Goal: Navigation & Orientation: Find specific page/section

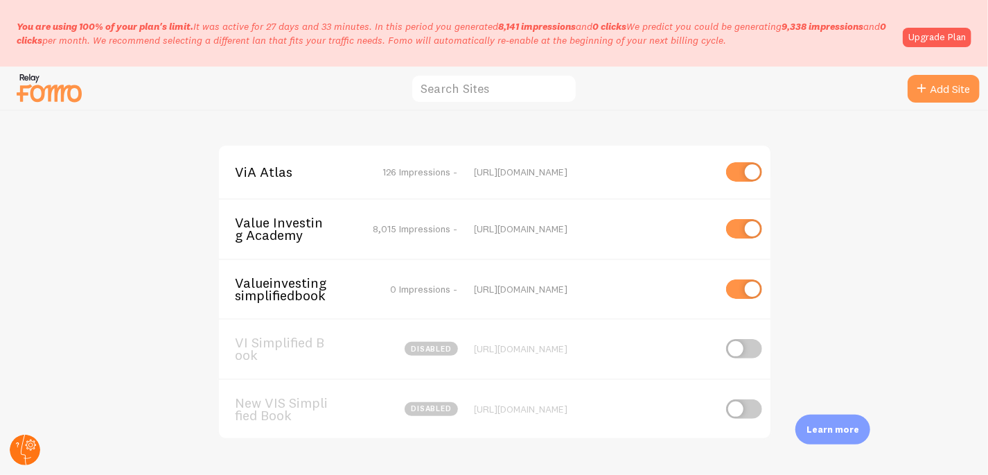
click at [23, 440] on icon at bounding box center [26, 449] width 10 height 30
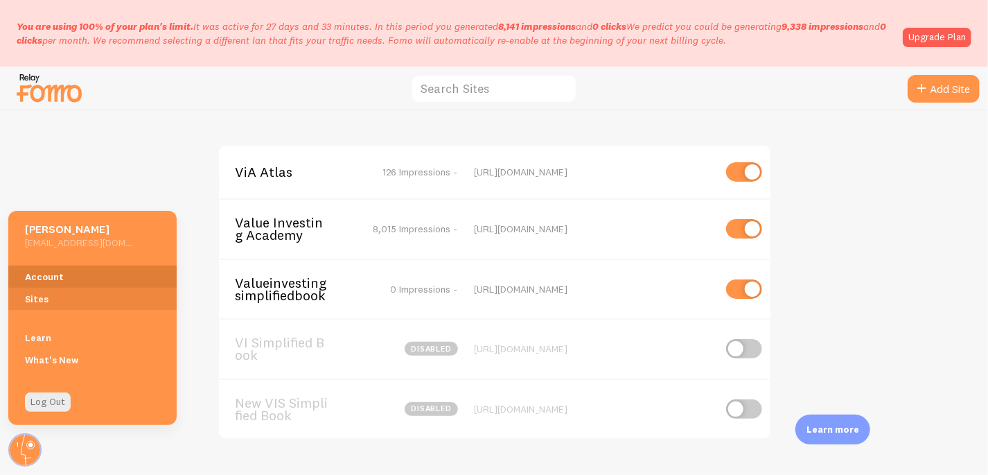
click at [74, 276] on link "Account" at bounding box center [92, 276] width 168 height 22
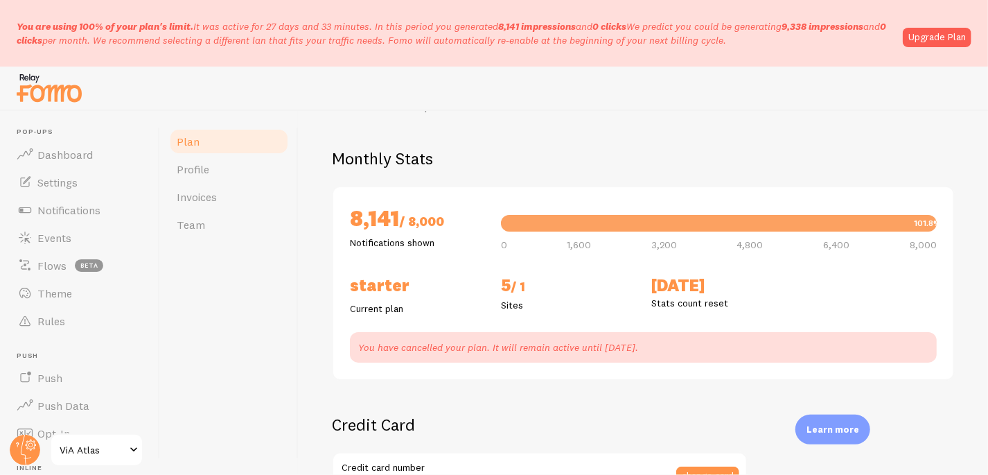
scroll to position [93, 0]
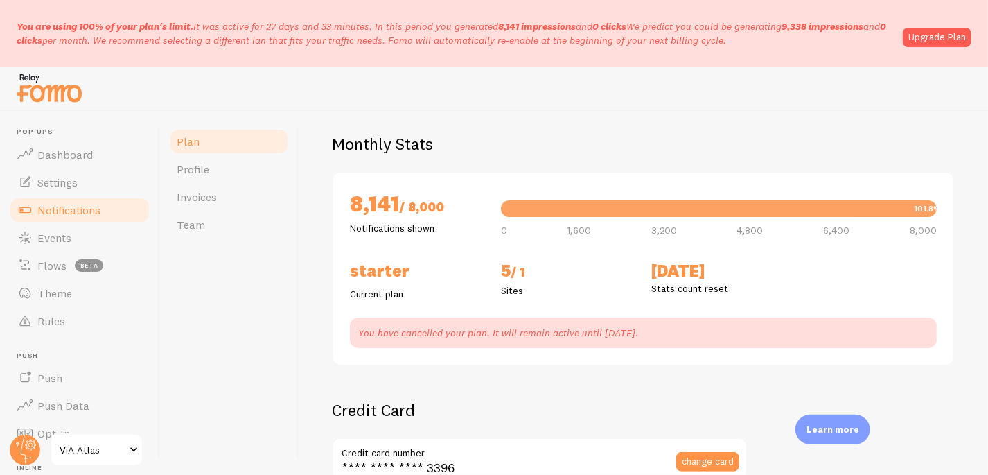
click at [54, 213] on span "Notifications" at bounding box center [68, 210] width 63 height 14
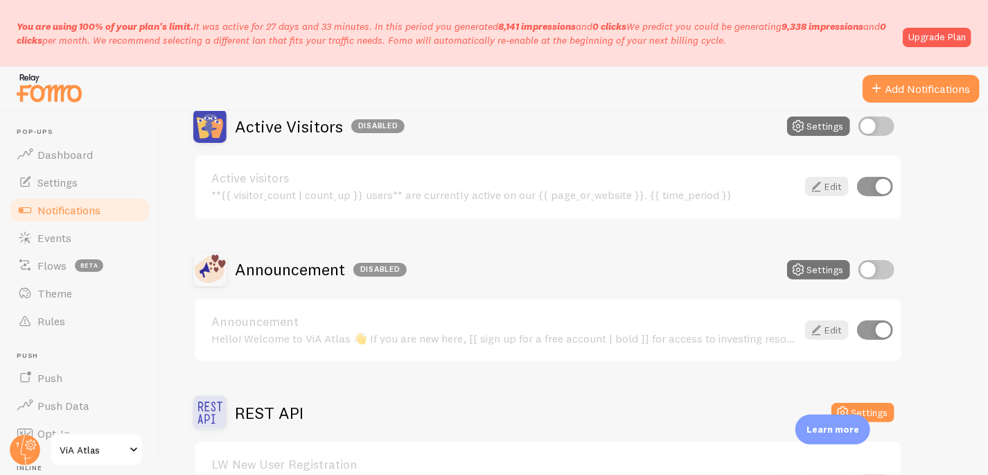
scroll to position [247, 0]
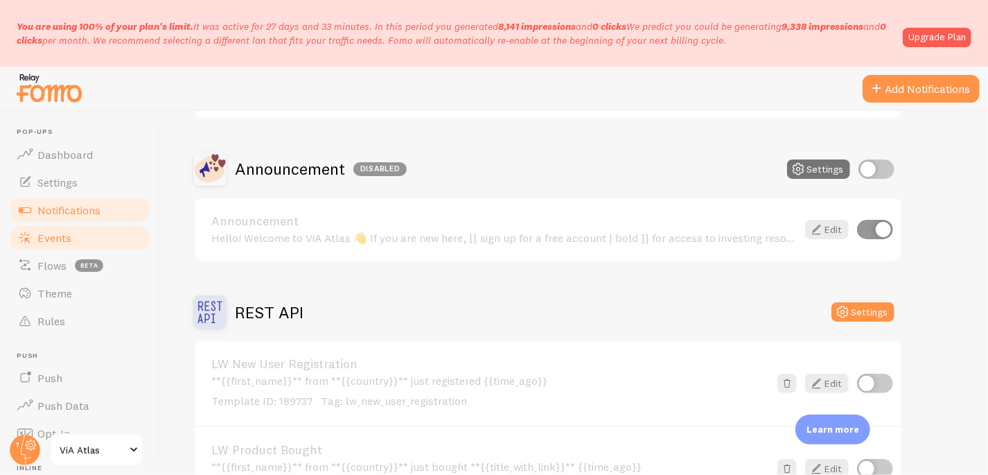
click at [67, 233] on span "Events" at bounding box center [54, 238] width 34 height 14
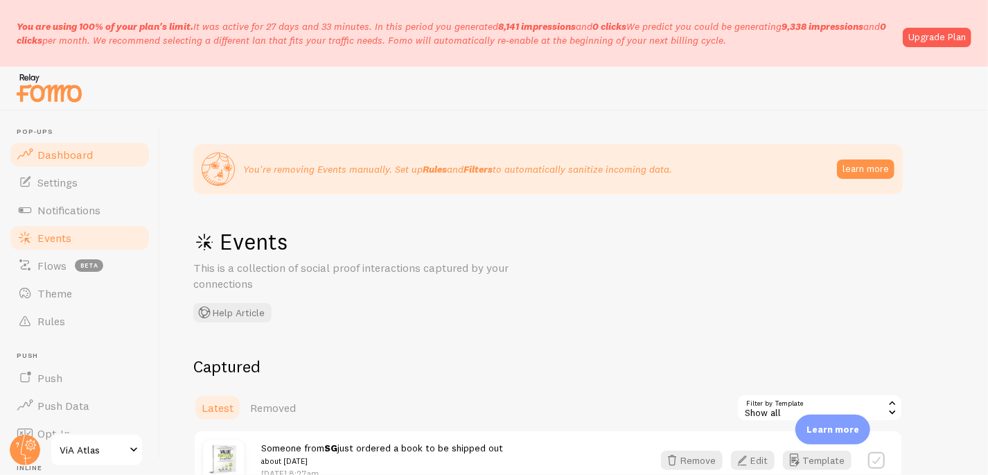
click at [68, 151] on span "Dashboard" at bounding box center [64, 155] width 55 height 14
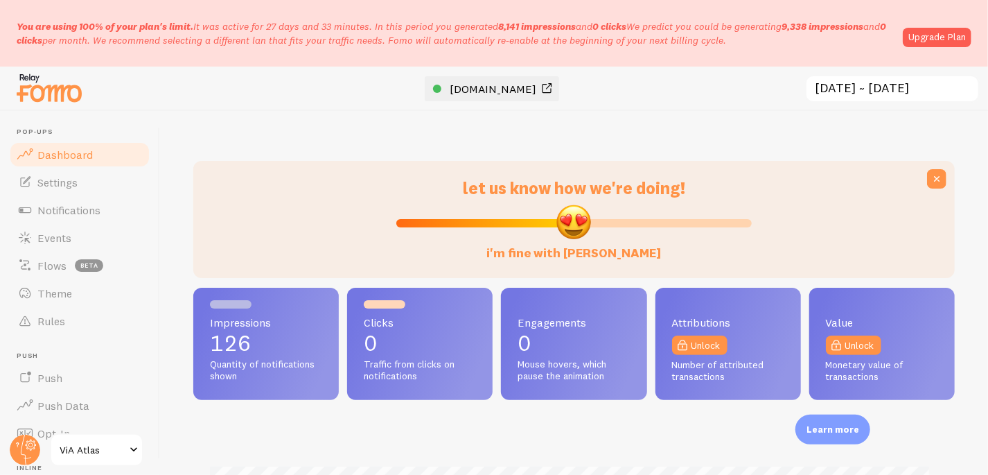
scroll to position [364, 752]
click at [493, 94] on span "[DOMAIN_NAME]" at bounding box center [493, 89] width 87 height 14
